Goal: Information Seeking & Learning: Compare options

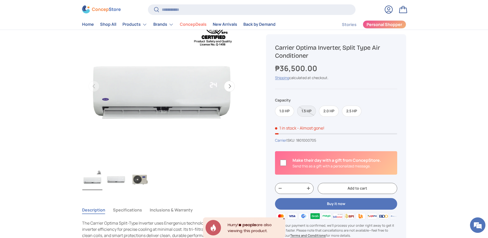
scroll to position [51, 0]
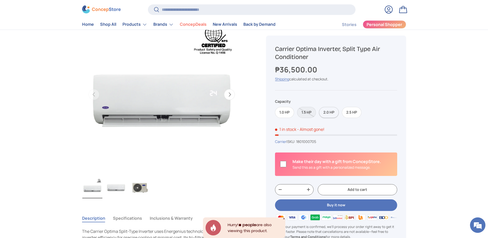
click at [326, 114] on label "2.0 HP" at bounding box center [329, 112] width 20 height 11
click at [348, 111] on label "2.5 HP" at bounding box center [352, 112] width 20 height 11
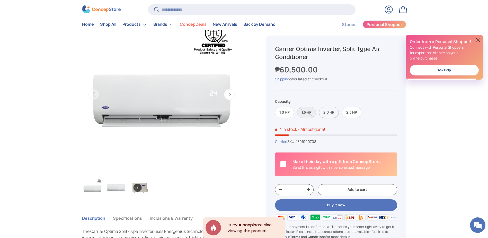
click at [333, 114] on label "2.0 HP" at bounding box center [329, 112] width 20 height 11
click at [309, 115] on label "1.5 HP" at bounding box center [306, 112] width 19 height 11
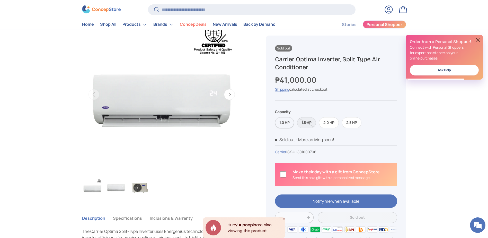
click at [286, 119] on label "1.0 HP" at bounding box center [284, 122] width 19 height 11
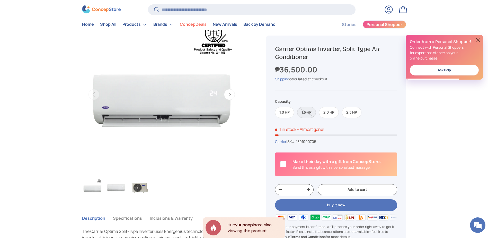
click at [300, 116] on label "1.5 HP" at bounding box center [306, 112] width 19 height 11
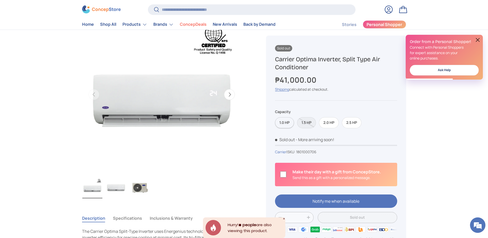
click at [282, 126] on label "1.0 HP" at bounding box center [284, 122] width 19 height 11
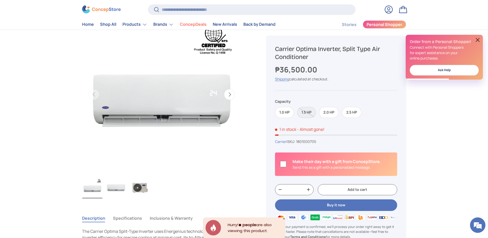
click at [311, 117] on label "1.5 HP" at bounding box center [306, 112] width 19 height 11
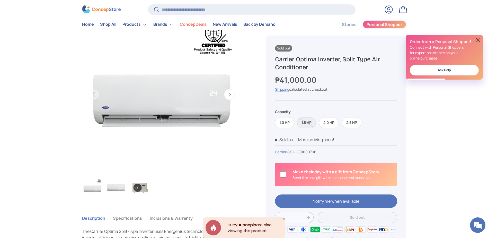
click at [329, 118] on label "2.0 HP" at bounding box center [329, 122] width 20 height 11
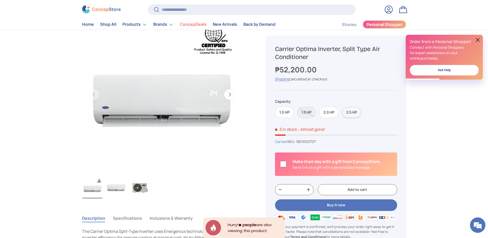
click at [346, 114] on label "2.5 HP" at bounding box center [352, 112] width 20 height 11
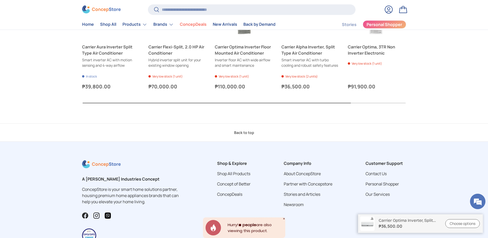
scroll to position [528, 0]
